Goal: Information Seeking & Learning: Learn about a topic

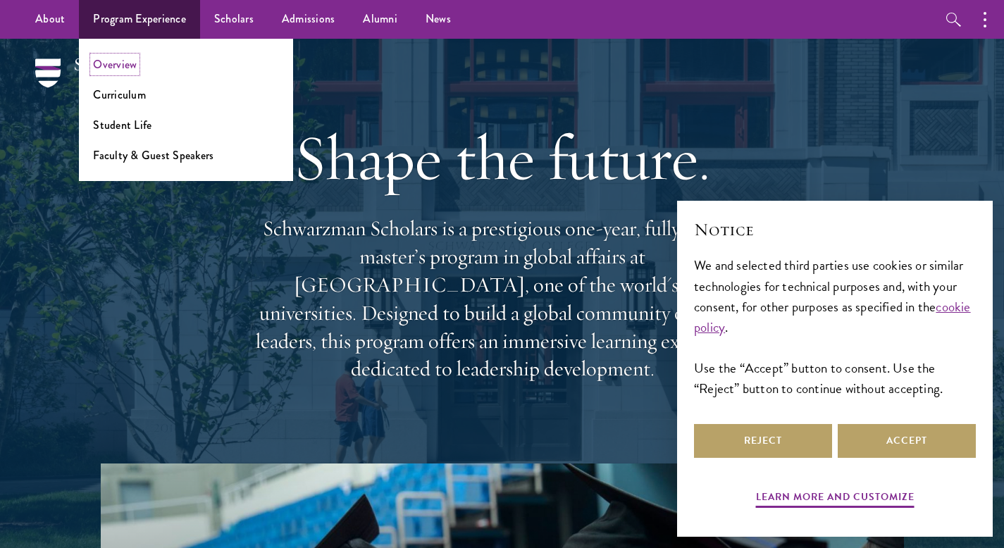
click at [124, 63] on link "Overview" at bounding box center [115, 64] width 44 height 16
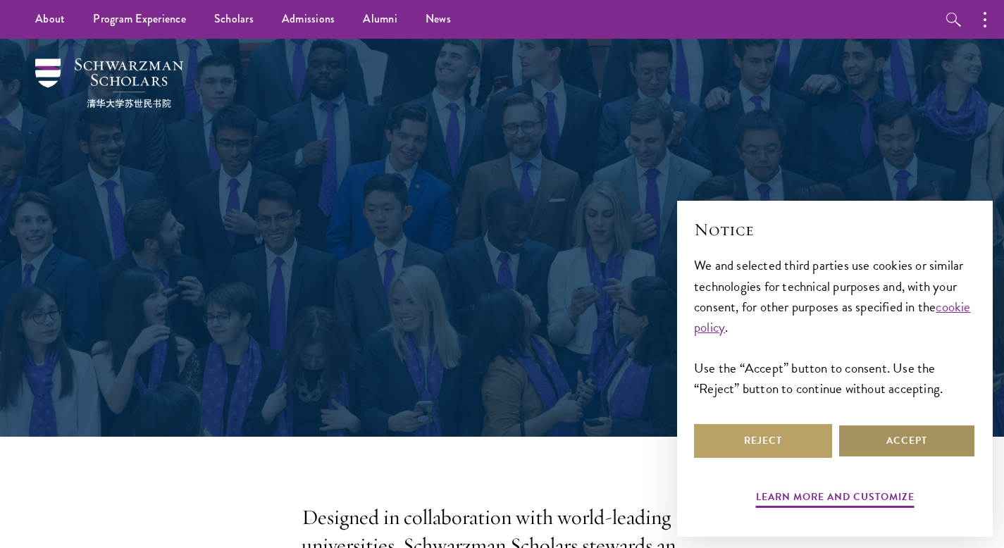
click at [897, 442] on button "Accept" at bounding box center [906, 441] width 138 height 34
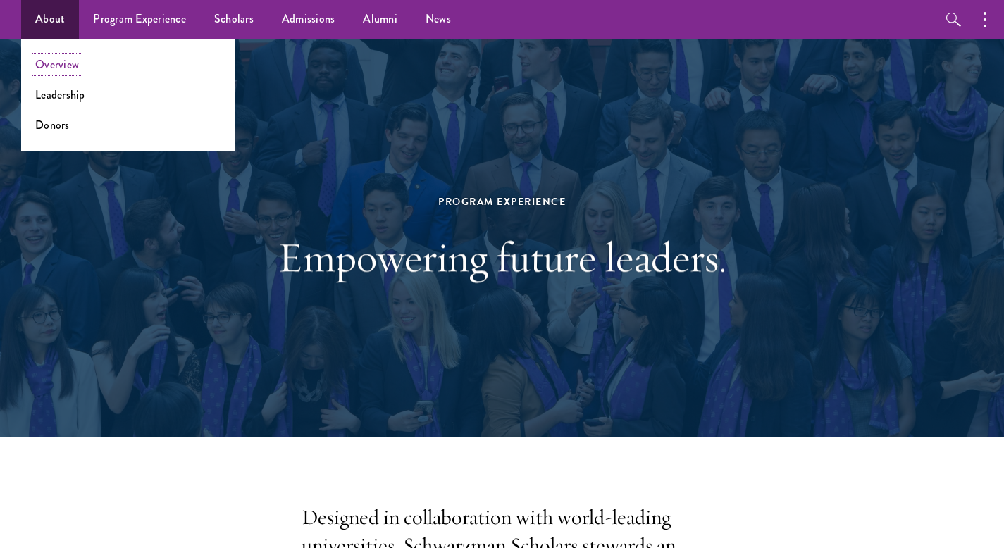
click at [61, 63] on link "Overview" at bounding box center [57, 64] width 44 height 16
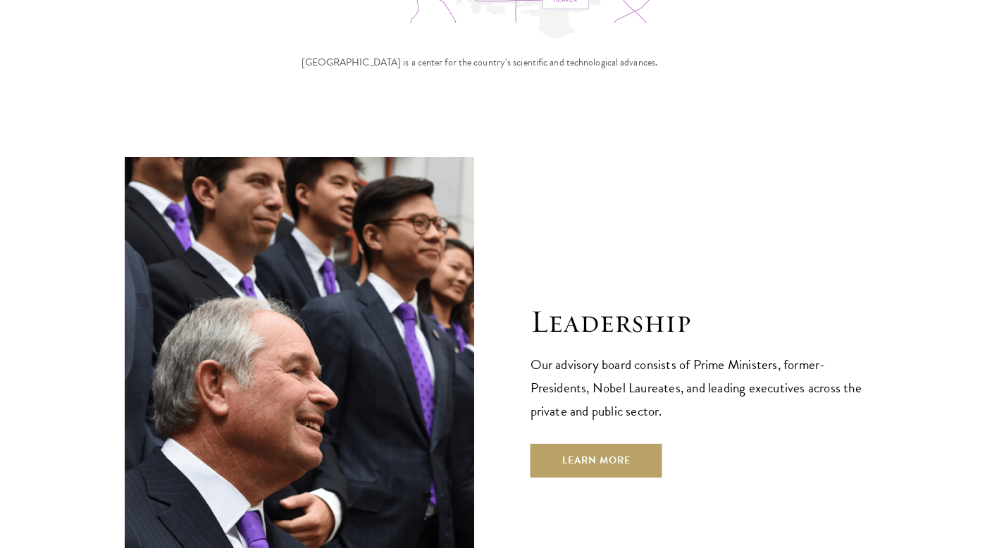
scroll to position [4822, 0]
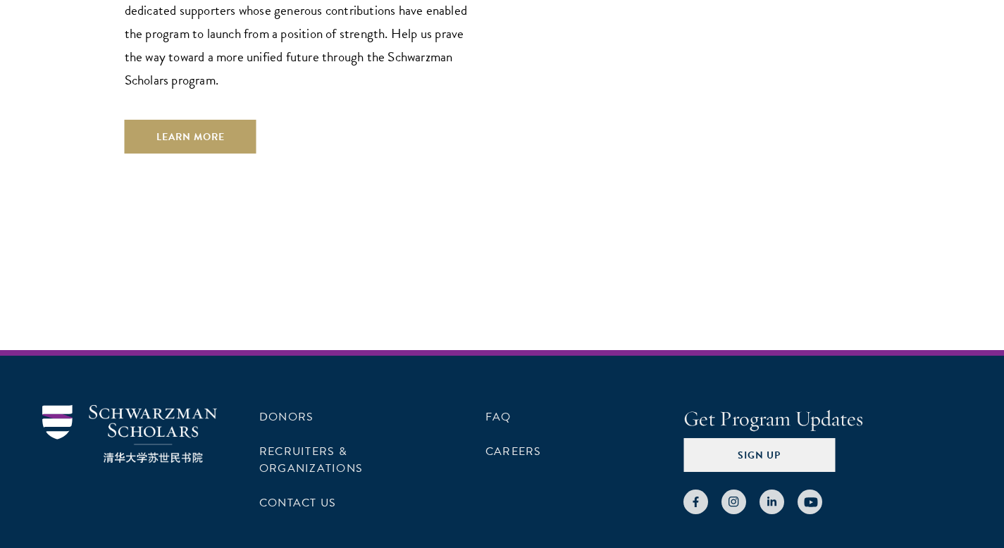
scroll to position [4261, 0]
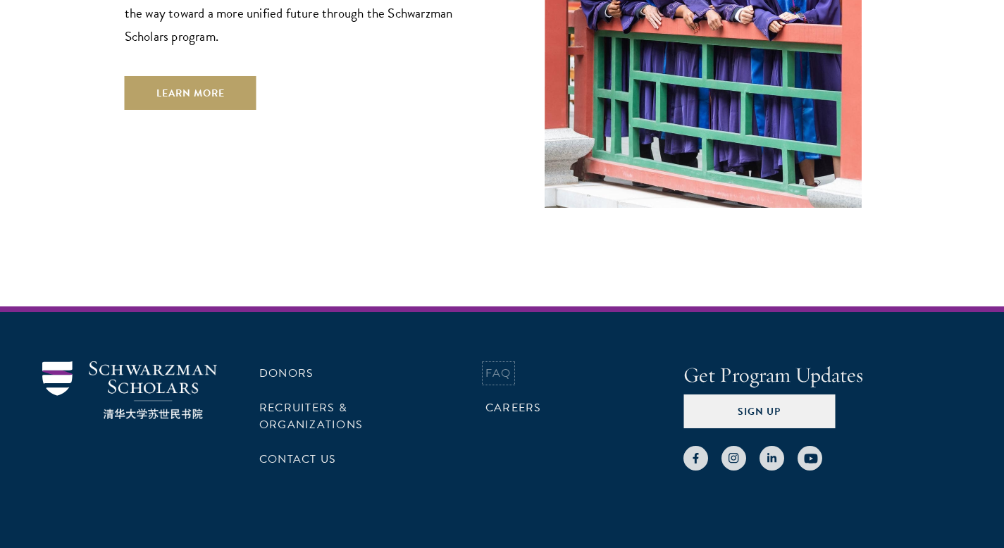
click at [511, 365] on link "FAQ" at bounding box center [498, 373] width 26 height 17
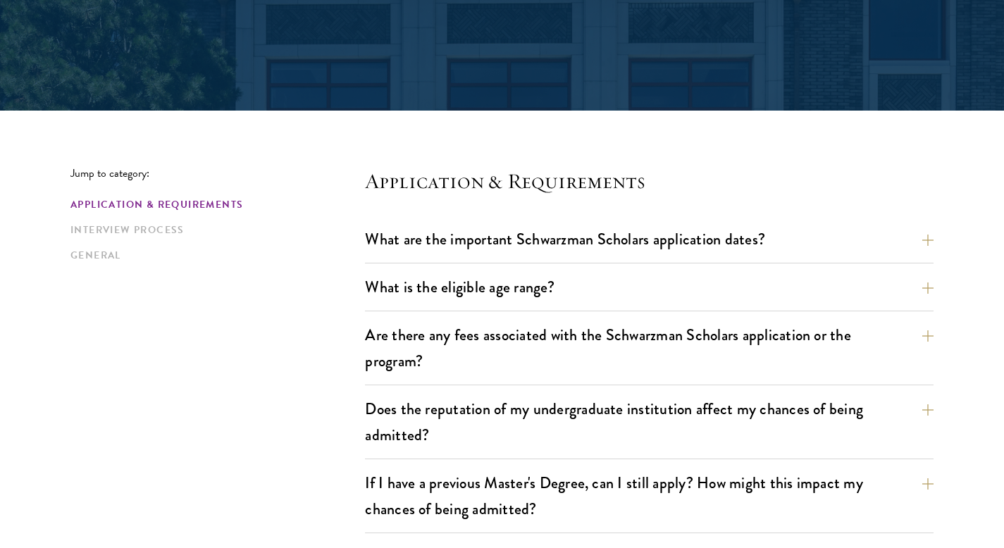
scroll to position [251, 0]
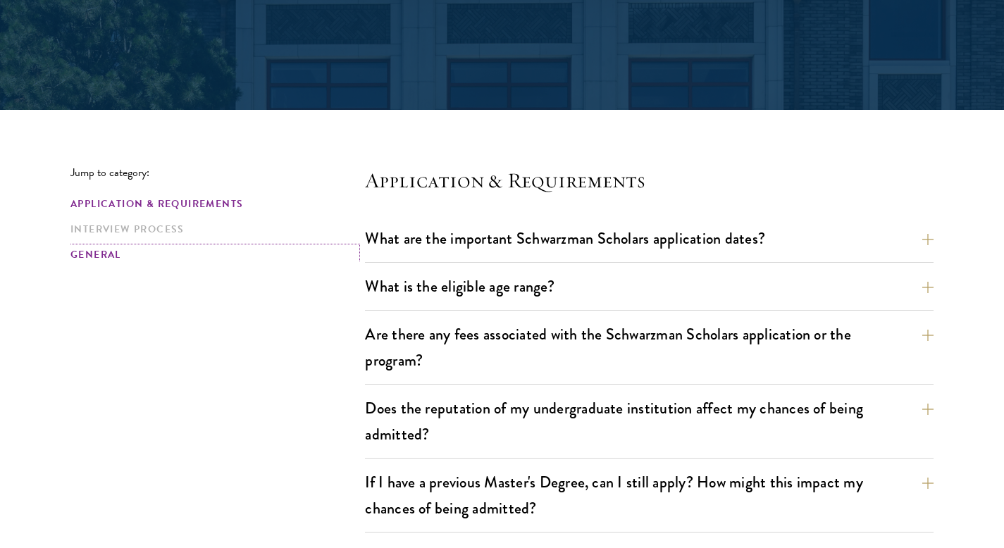
click at [101, 258] on link "General" at bounding box center [213, 254] width 286 height 15
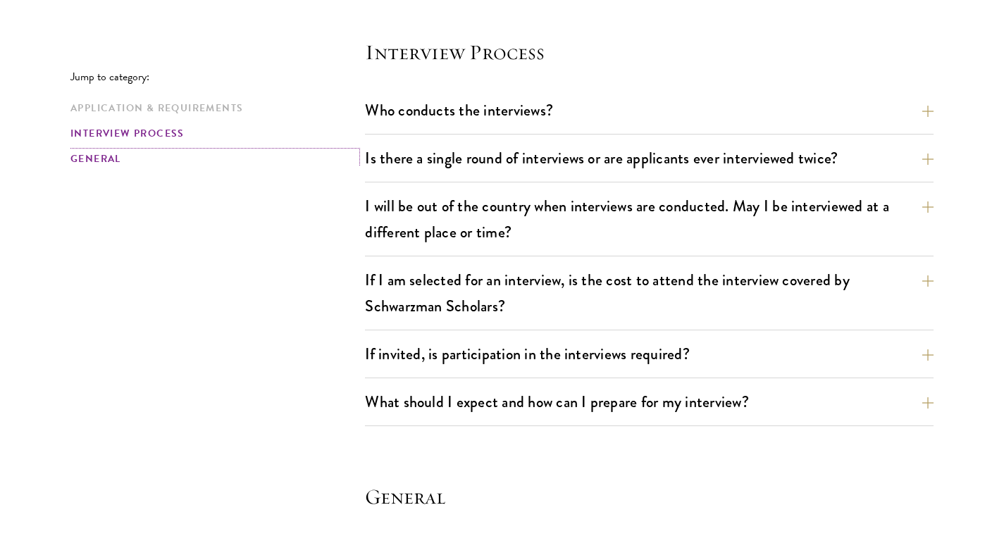
scroll to position [2014, 0]
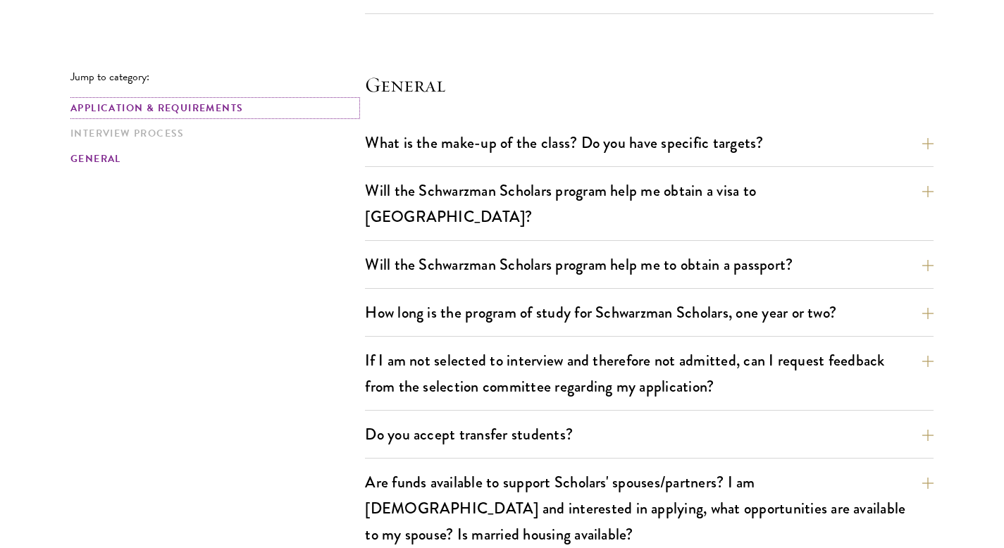
click at [144, 111] on link "Application & Requirements" at bounding box center [213, 108] width 286 height 15
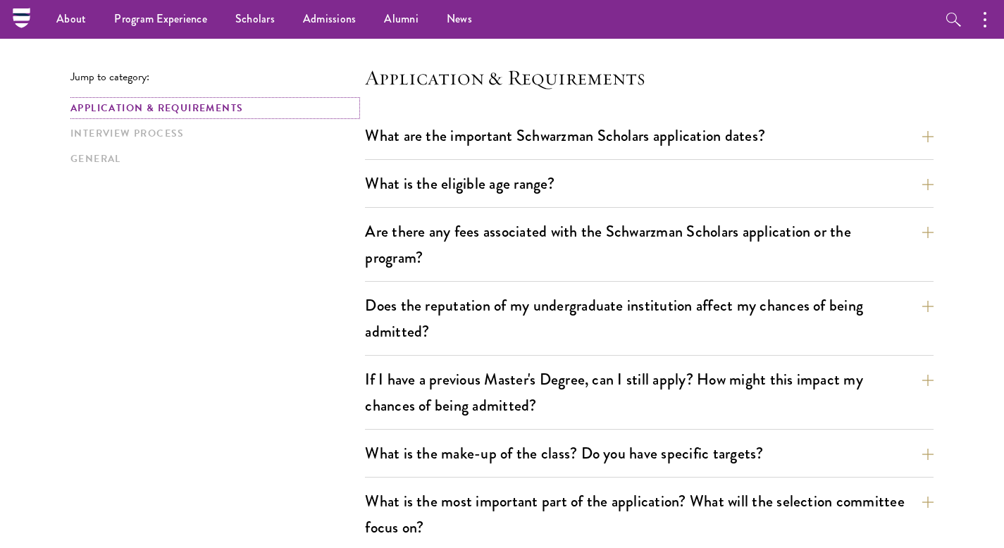
scroll to position [347, 0]
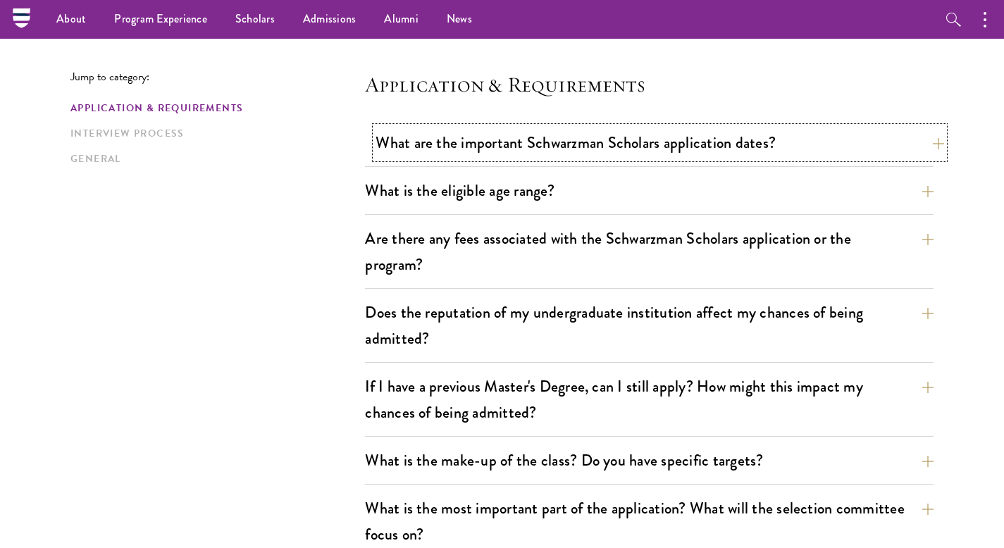
click at [441, 144] on button "What are the important Schwarzman Scholars application dates?" at bounding box center [659, 143] width 568 height 32
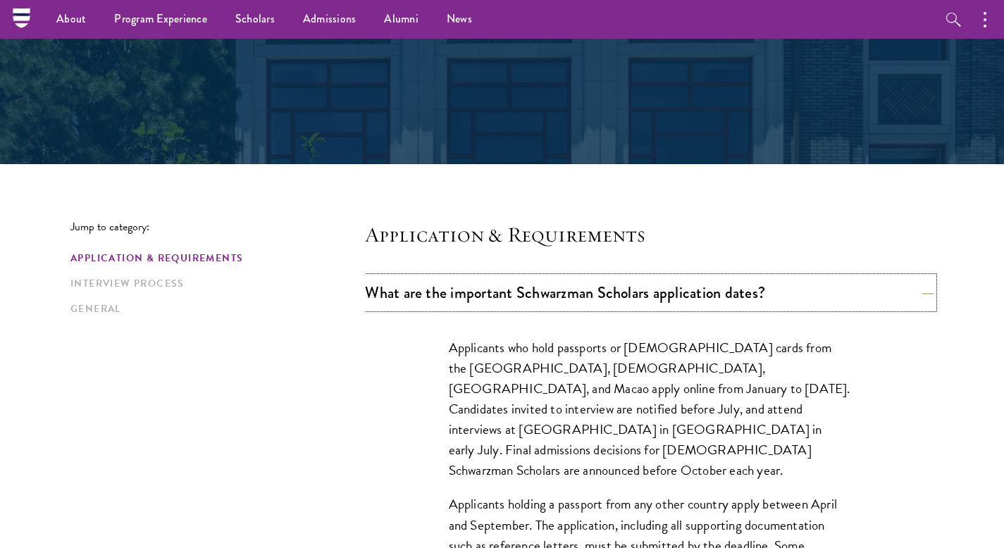
scroll to position [0, 0]
